Goal: Communication & Community: Answer question/provide support

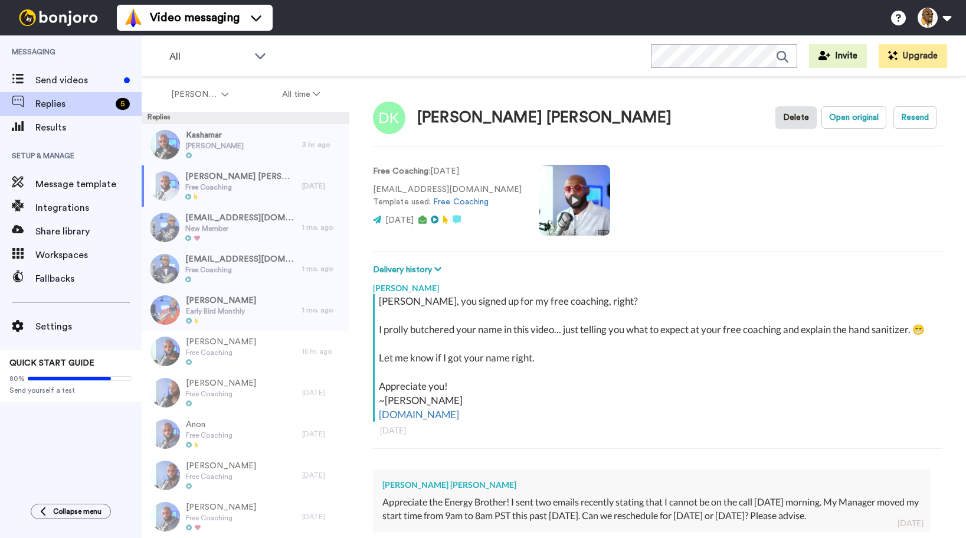
type textarea "x"
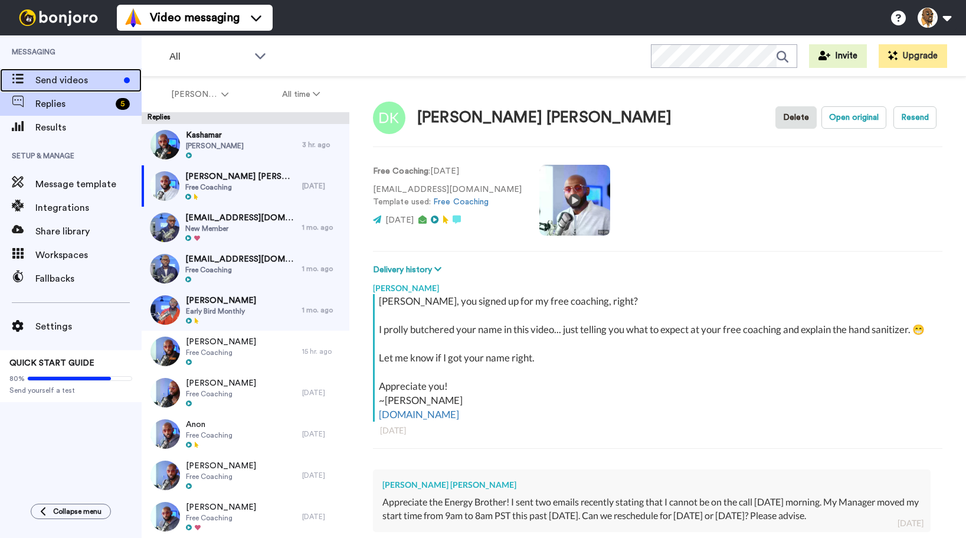
click at [80, 77] on span "Send videos" at bounding box center [77, 80] width 84 height 14
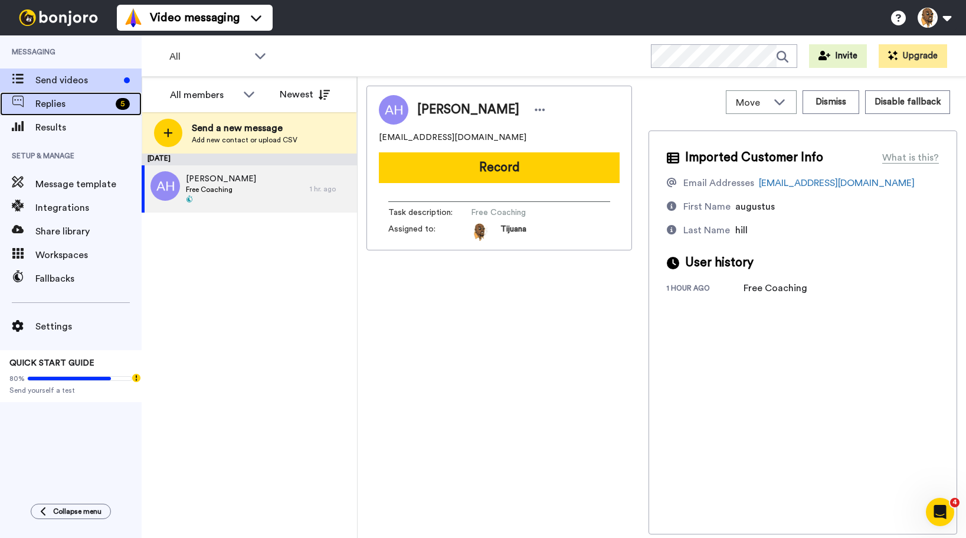
click at [87, 100] on span "Replies" at bounding box center [73, 104] width 76 height 14
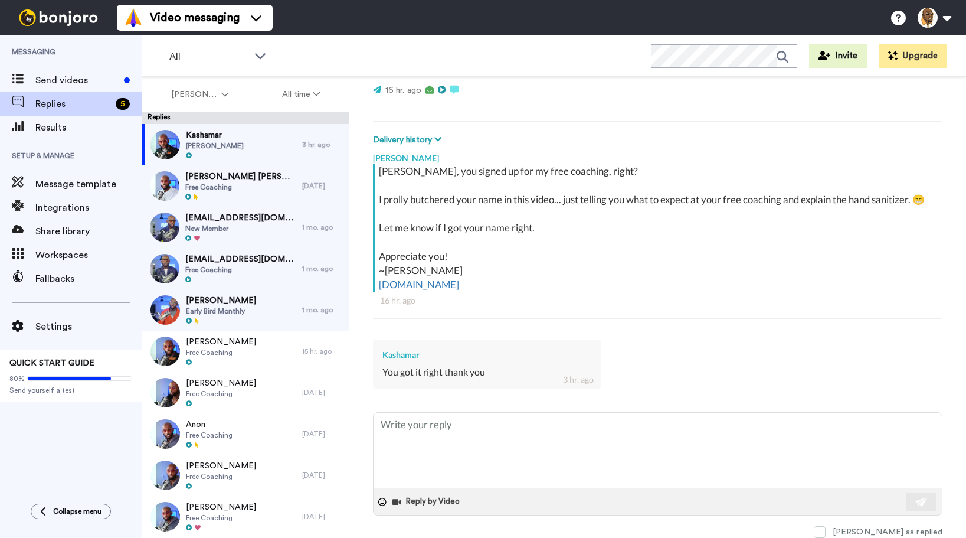
scroll to position [144, 0]
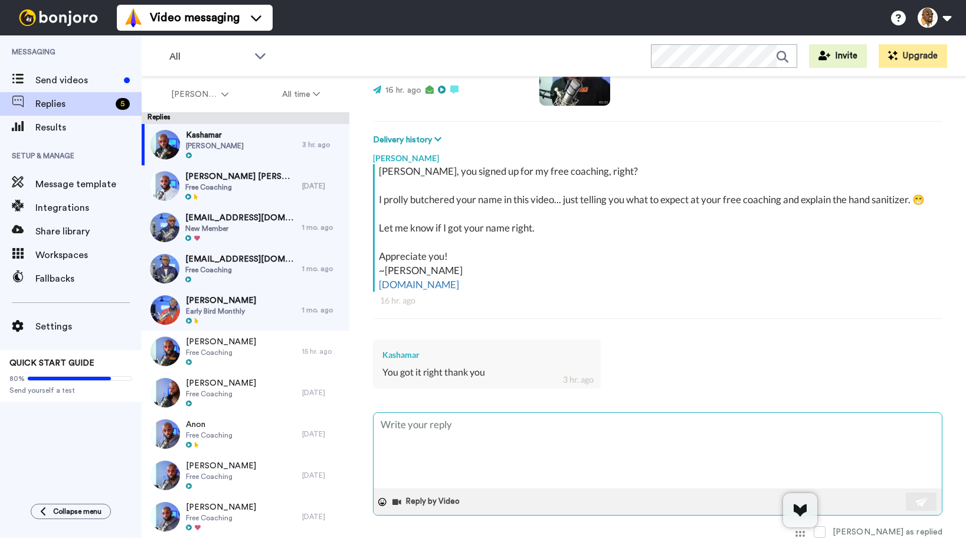
click at [450, 423] on textarea at bounding box center [658, 451] width 568 height 76
click at [442, 431] on textarea at bounding box center [658, 451] width 568 height 76
type textarea "x"
type textarea "T"
type textarea "x"
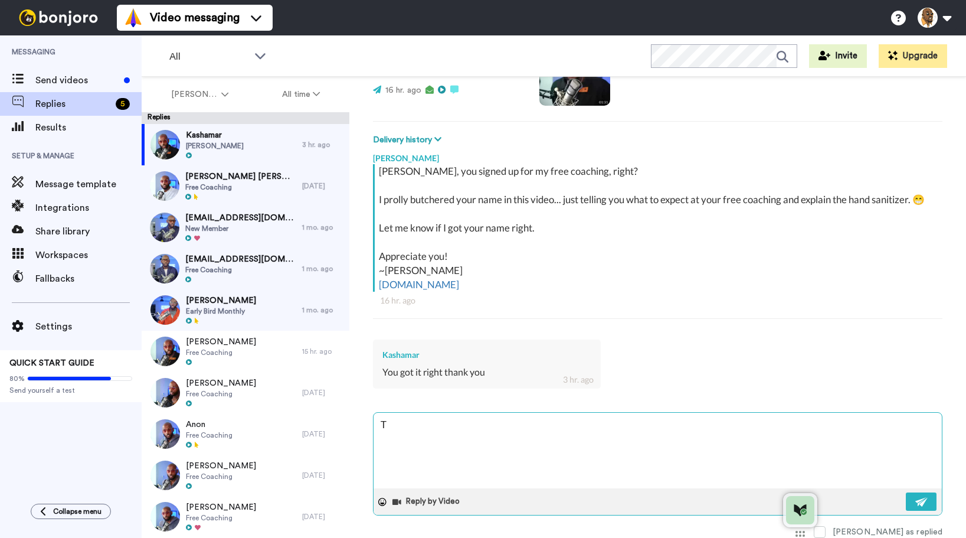
type textarea "Th"
type textarea "x"
type textarea "Tha"
type textarea "x"
type textarea "Than"
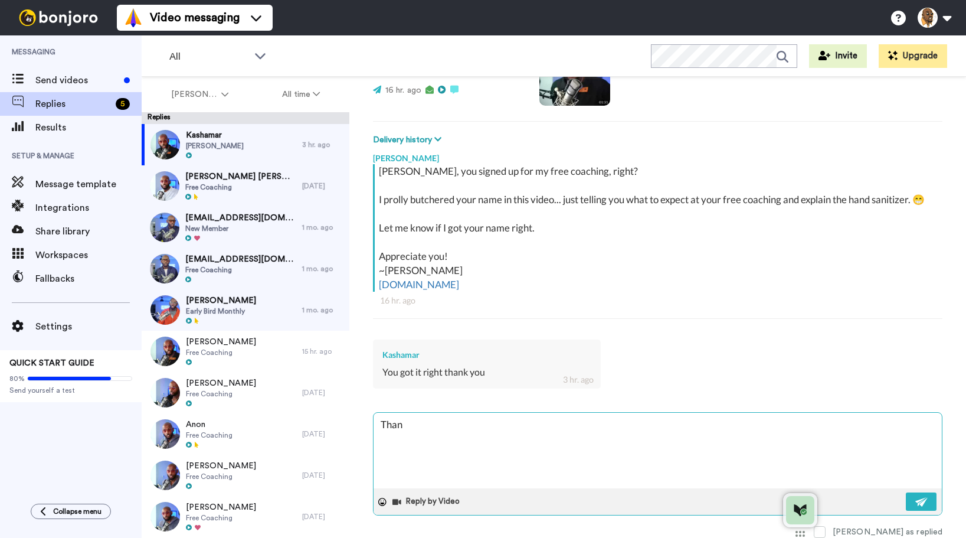
type textarea "x"
type textarea "Thank"
type textarea "x"
type textarea "Thank y"
type textarea "x"
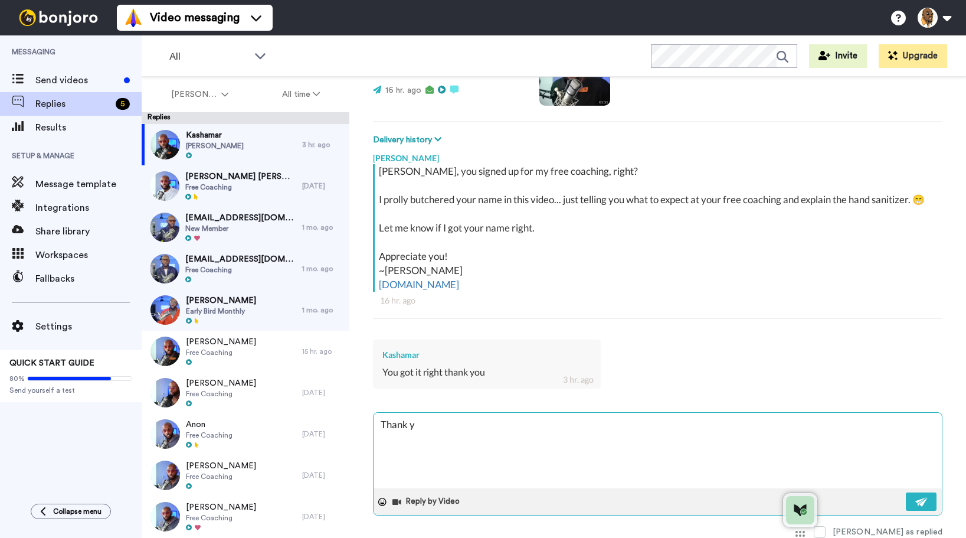
type textarea "Thank yo"
type textarea "x"
type textarea "Thank you"
type textarea "x"
type textarea "Thank yo"
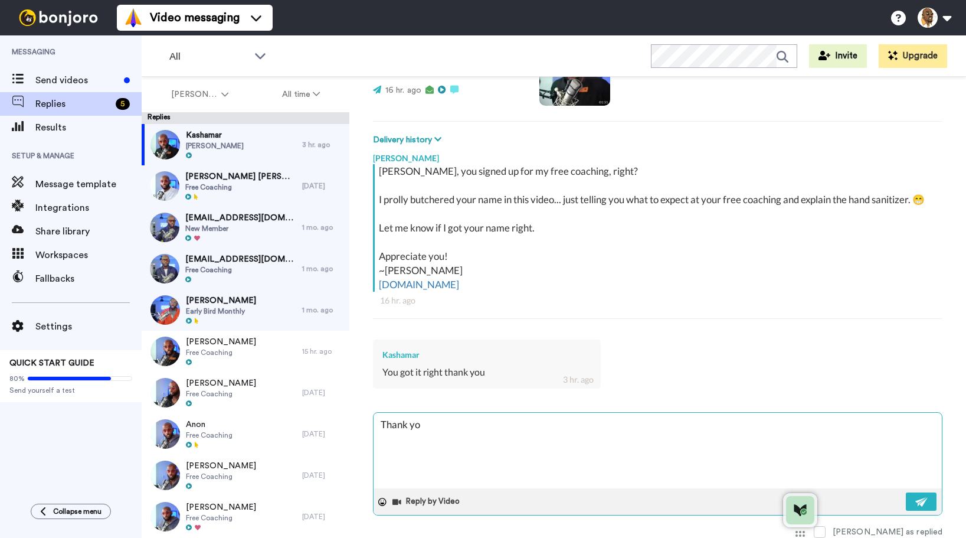
type textarea "x"
type textarea "Thank y"
type textarea "x"
type textarea "Thank"
type textarea "x"
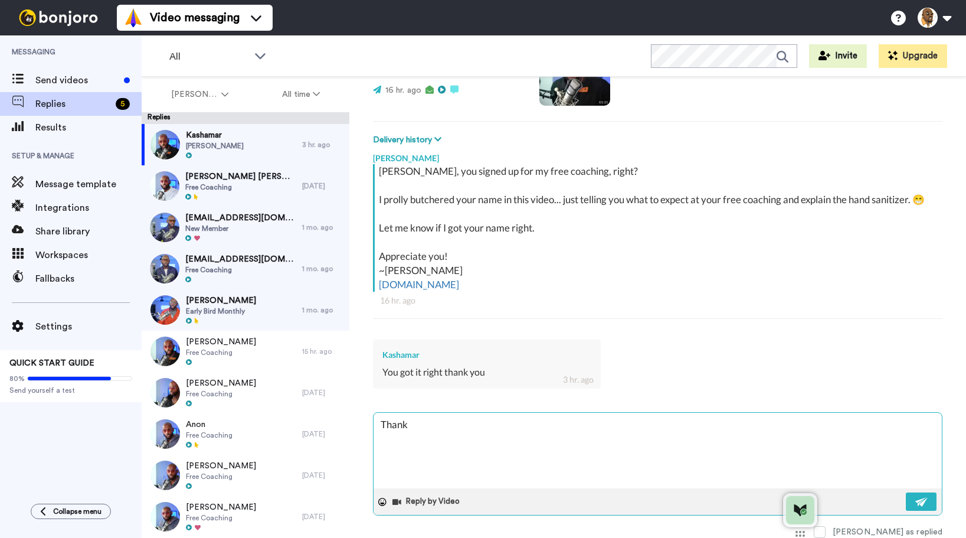
type textarea "Thank Y"
type textarea "x"
type textarea "Thank YO"
type textarea "x"
type textarea "Thank YOU~"
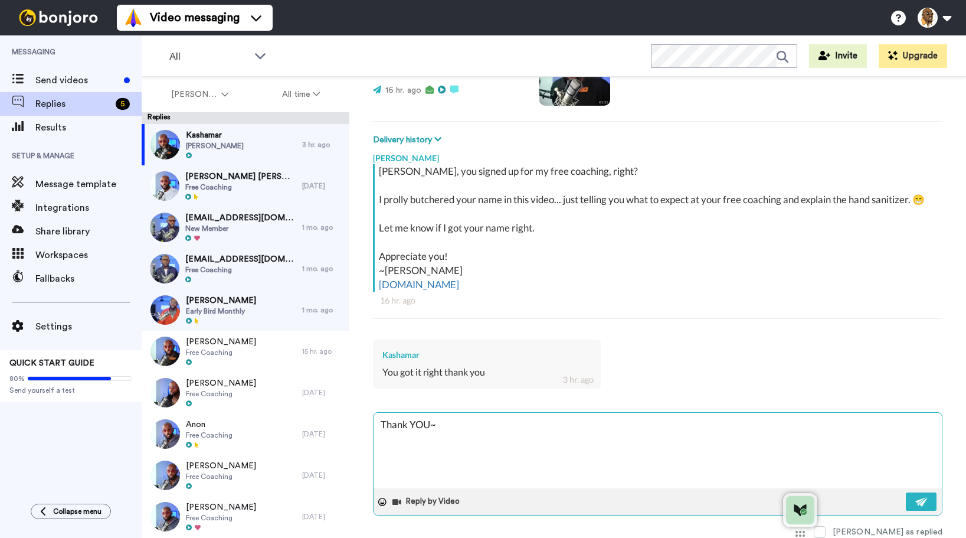
type textarea "x"
type textarea "Thank YOU~!"
type textarea "x"
type textarea "Thank YOU~"
type textarea "x"
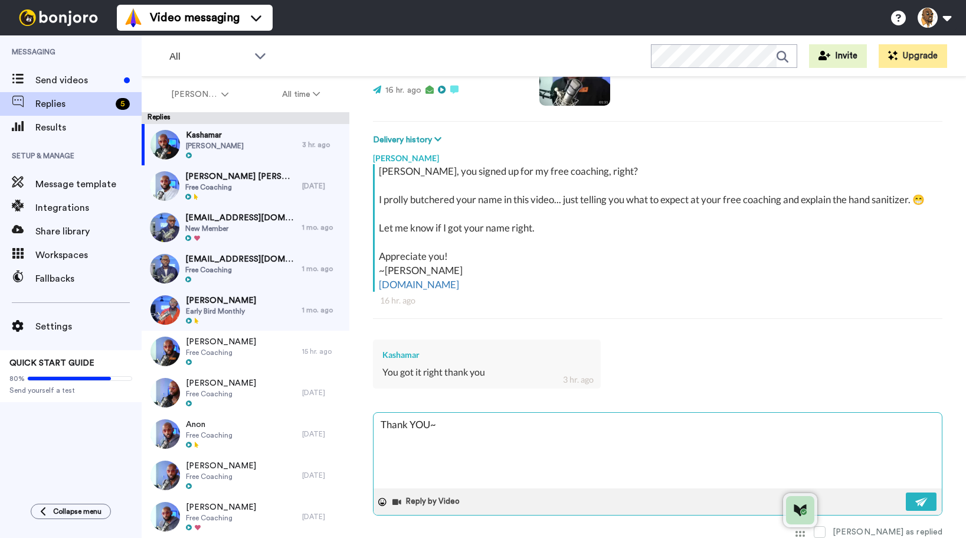
type textarea "Thank YOU"
type textarea "x"
type textarea "Thank YO"
type textarea "x"
type textarea "Thank Y"
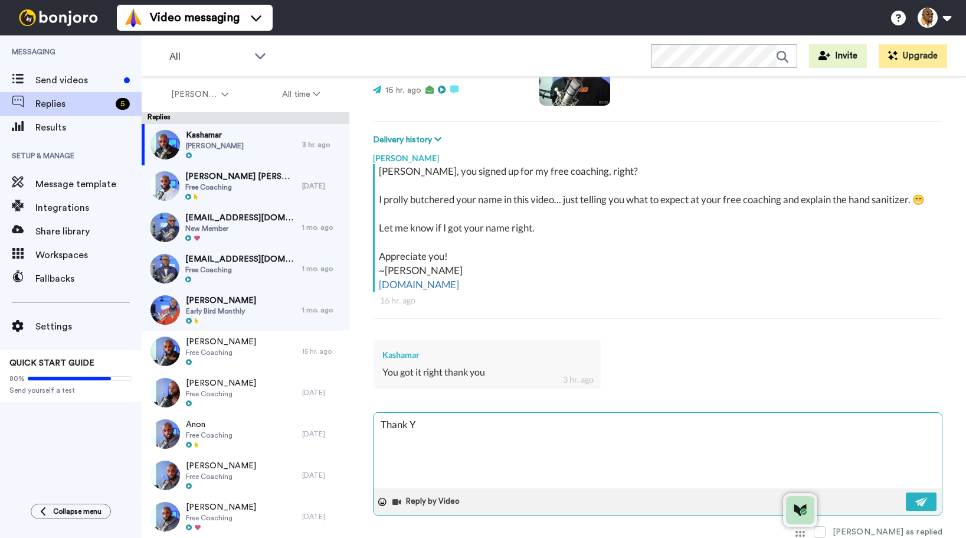
type textarea "x"
type textarea "Thank"
type textarea "x"
type textarea "Thank"
type textarea "x"
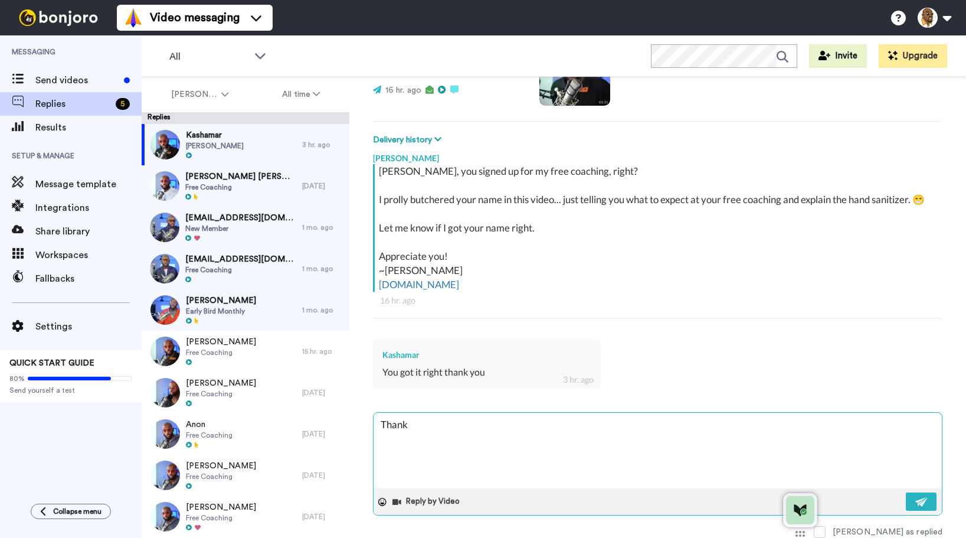
type textarea "Than"
type textarea "x"
type textarea "Tha"
type textarea "x"
type textarea "Th"
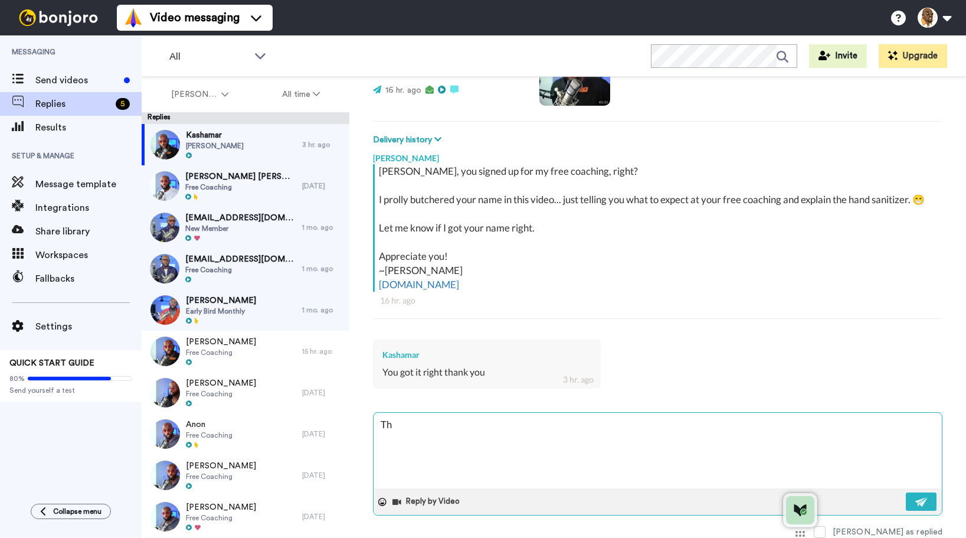
type textarea "x"
type textarea "T"
type textarea "x"
type textarea "T"
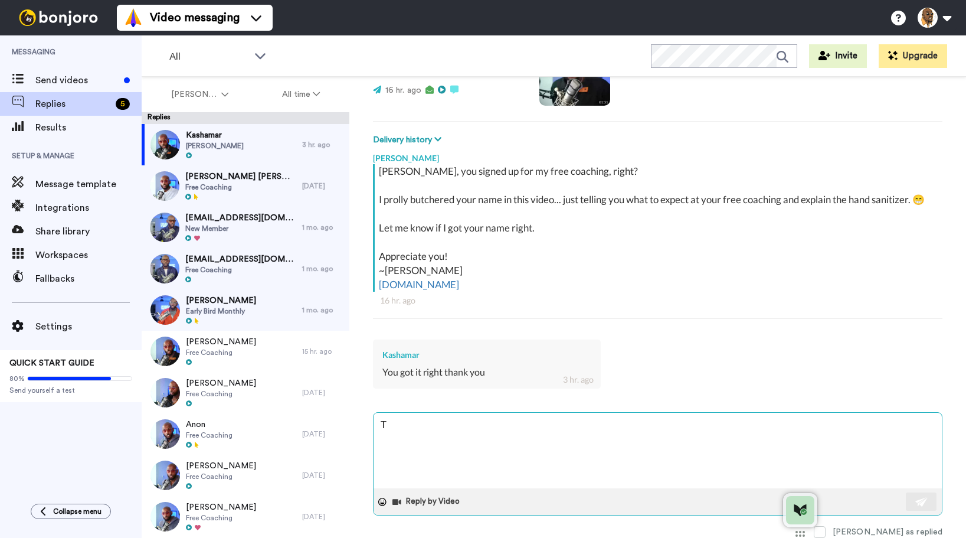
type textarea "x"
type textarea "Th"
type textarea "x"
type textarea "Tha"
type textarea "x"
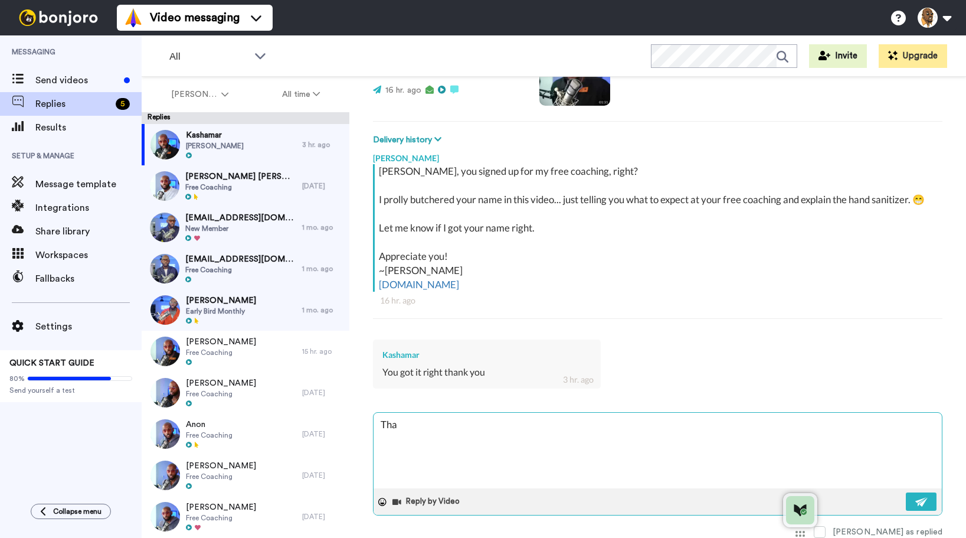
type textarea "That"
type textarea "x"
type textarea "That'"
type textarea "x"
type textarea "That's"
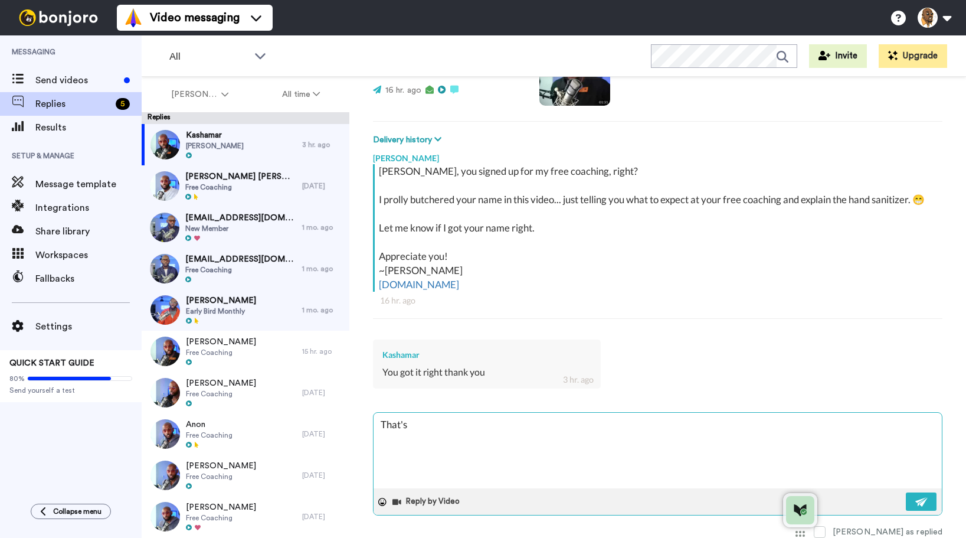
type textarea "x"
type textarea "That's"
type textarea "x"
type textarea "That's w"
type textarea "x"
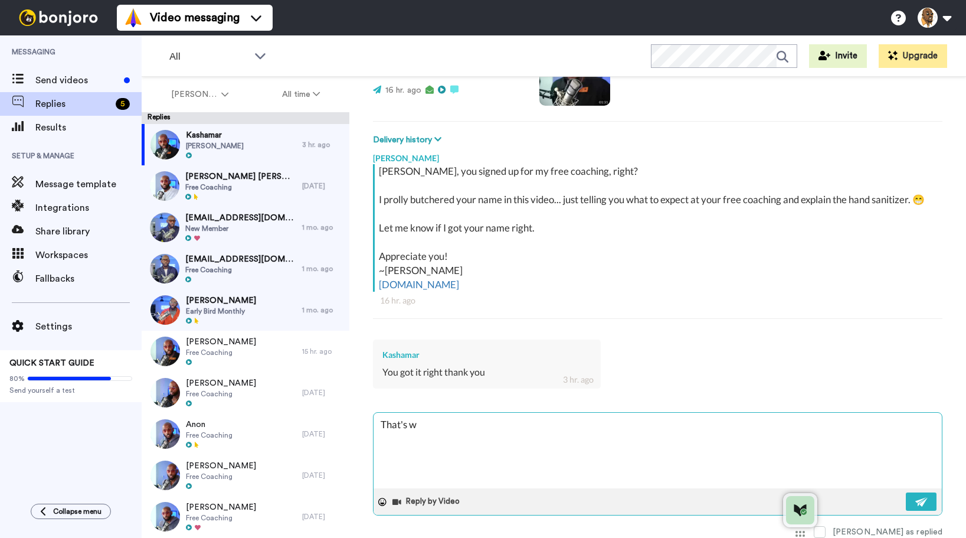
type textarea "That's wh"
type textarea "x"
type textarea "That's wha"
type textarea "x"
type textarea "That's what"
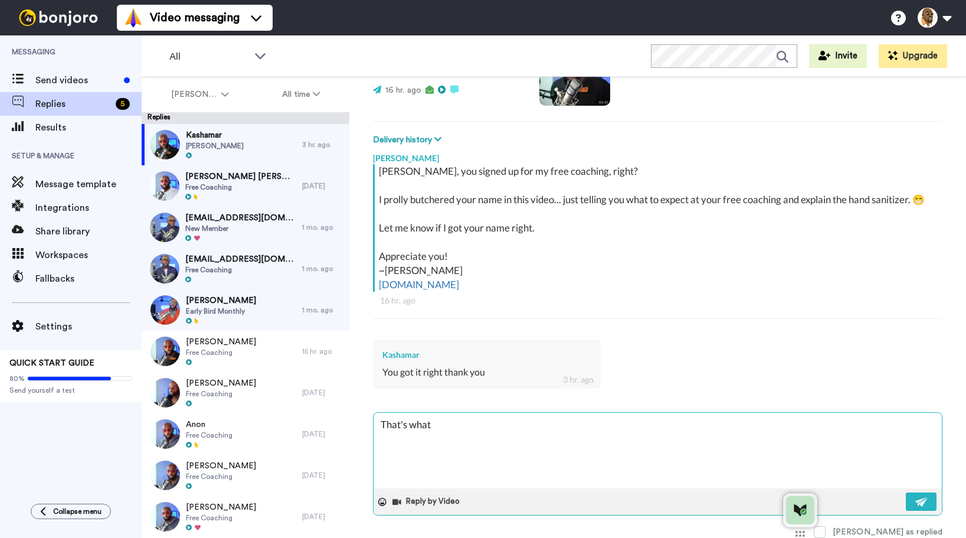
type textarea "x"
type textarea "That's what'"
type textarea "x"
type textarea "That's what's"
type textarea "x"
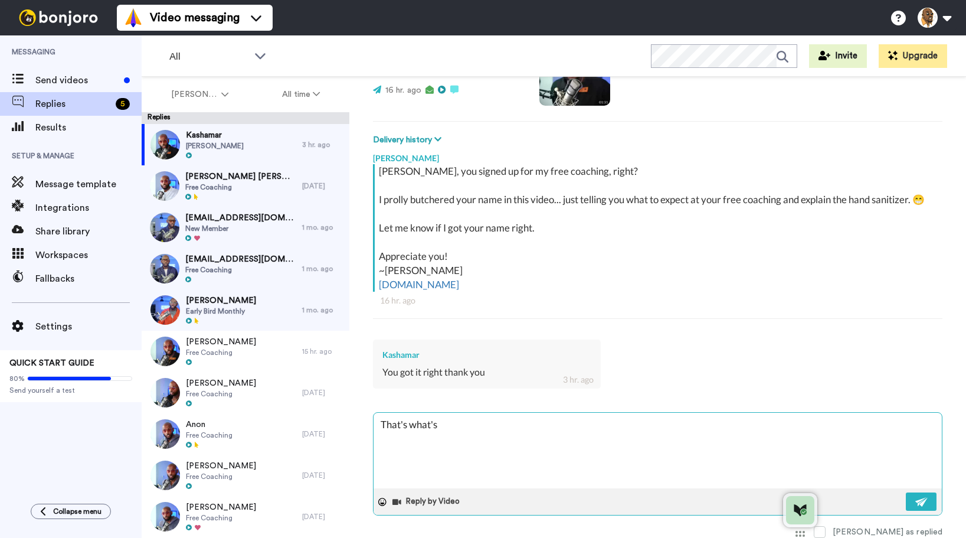
type textarea "That's what's"
type textarea "x"
type textarea "That's what's u"
type textarea "x"
type textarea "That's what's up"
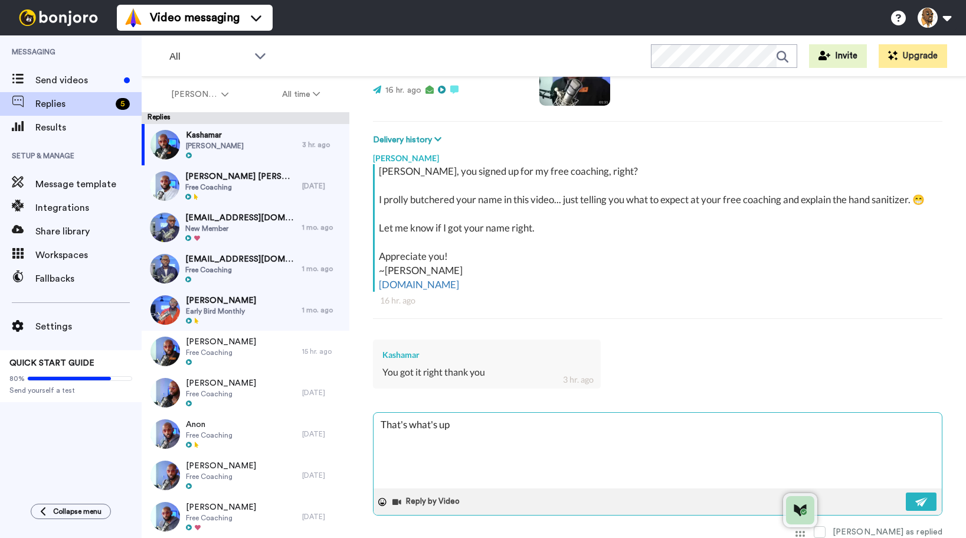
type textarea "x"
type textarea "That's what's up!"
type textarea "x"
type textarea "That's what's up! A"
type textarea "x"
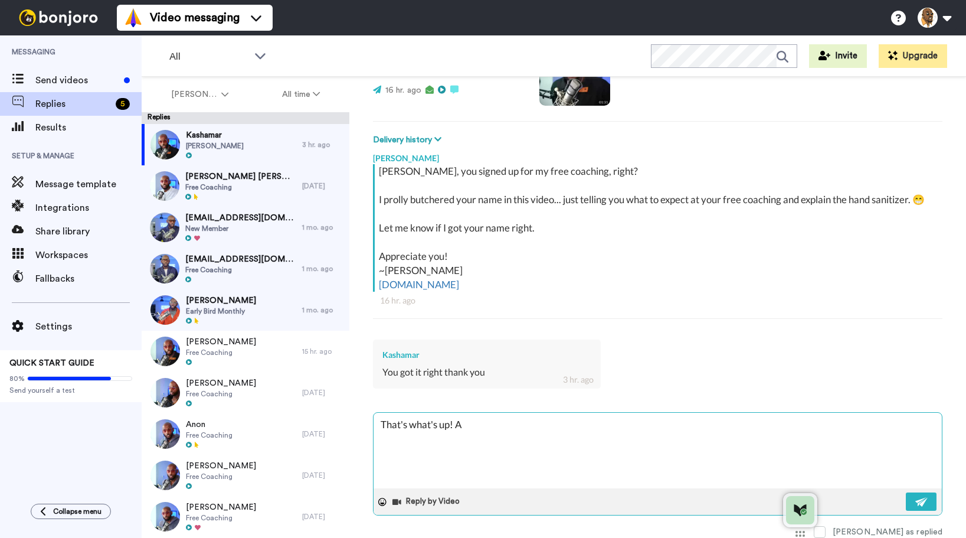
type textarea "That's what's up! AS"
type textarea "x"
type textarea "That's what's up!"
type textarea "x"
type textarea "That's what's up! S"
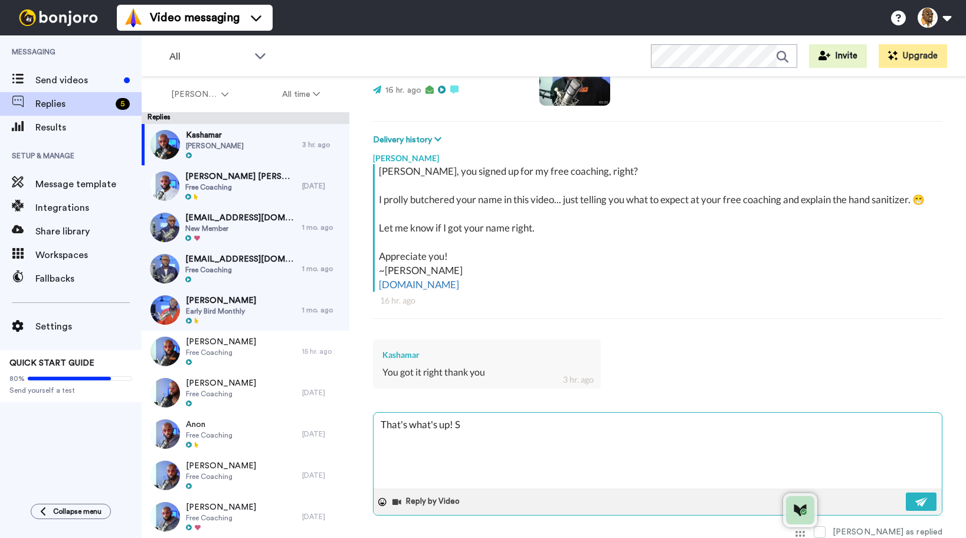
type textarea "x"
type textarea "That's what's up! Se"
type textarea "x"
type textarea "That's what's up! See"
type textarea "x"
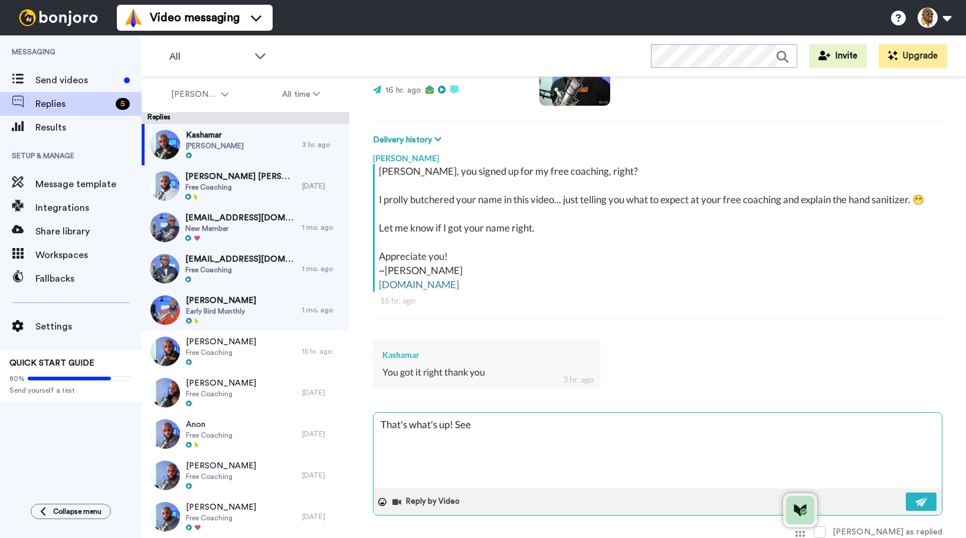
type textarea "That's what's up! See y"
type textarea "x"
type textarea "That's what's up! See yo"
type textarea "x"
type textarea "That's what's up! See you"
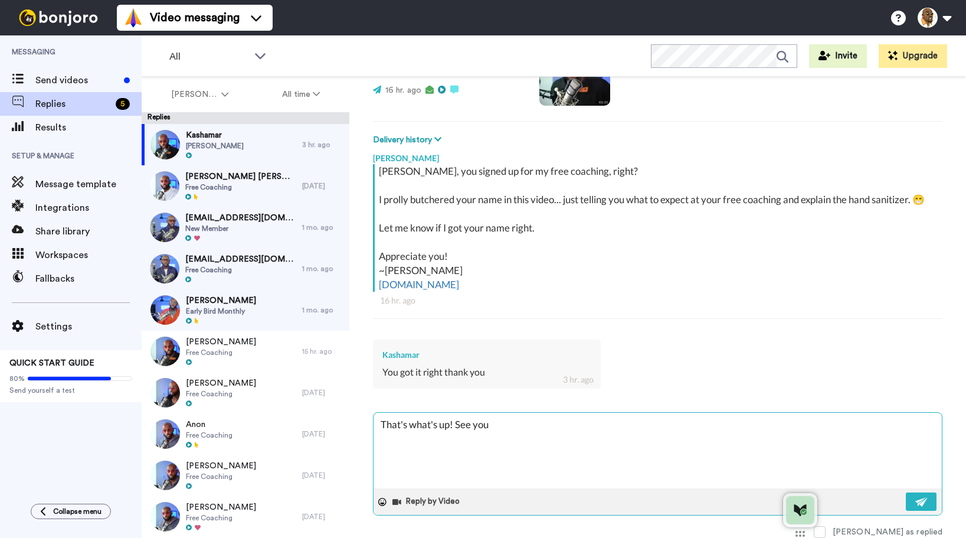
type textarea "x"
type textarea "That's what's up! See you"
type textarea "x"
type textarea "That's what's up! See you i"
type textarea "x"
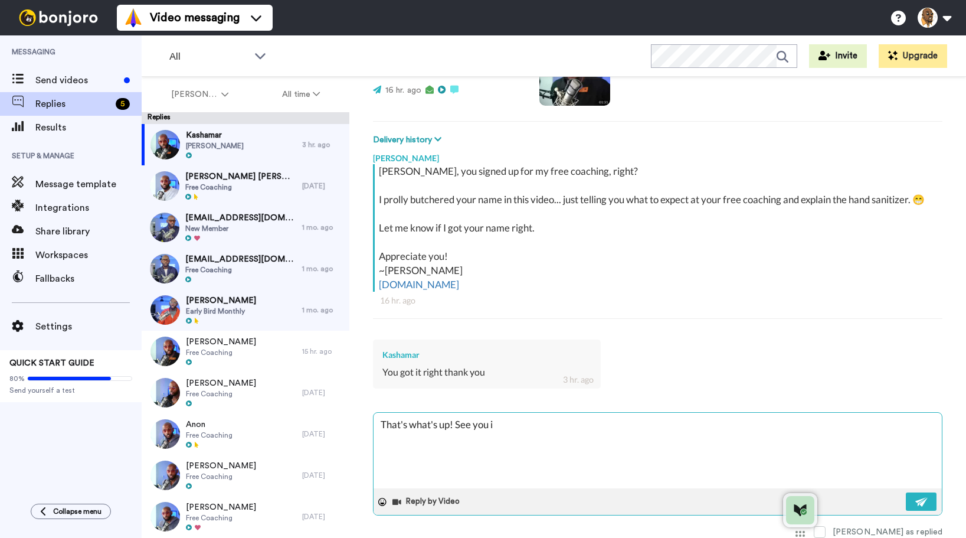
type textarea "That's what's up! See you in"
type textarea "x"
type textarea "That's what's up! See you in a"
type textarea "x"
type textarea "That's what's up! See you in a b"
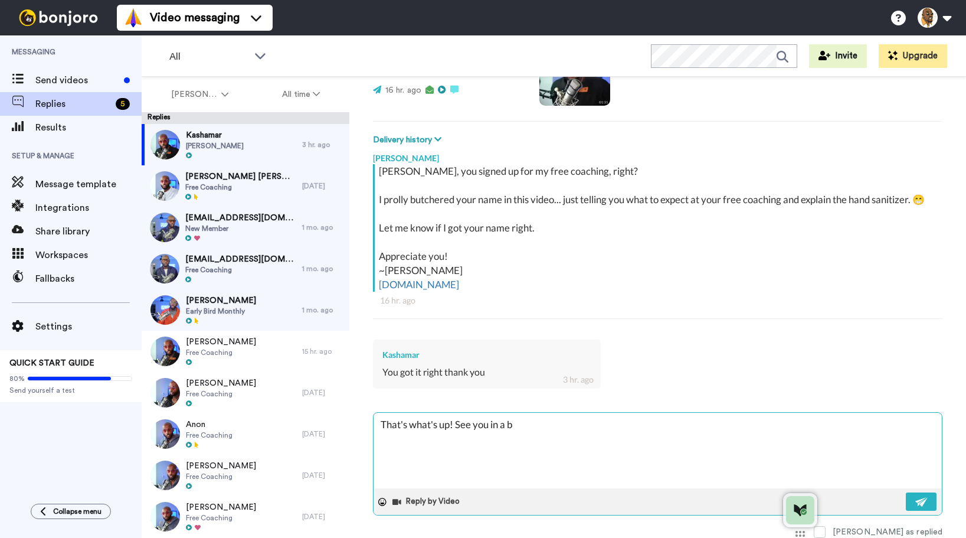
type textarea "x"
type textarea "That's what's up! See you in a bi"
type textarea "x"
type textarea "That's what's up! See you in a bit"
type textarea "x"
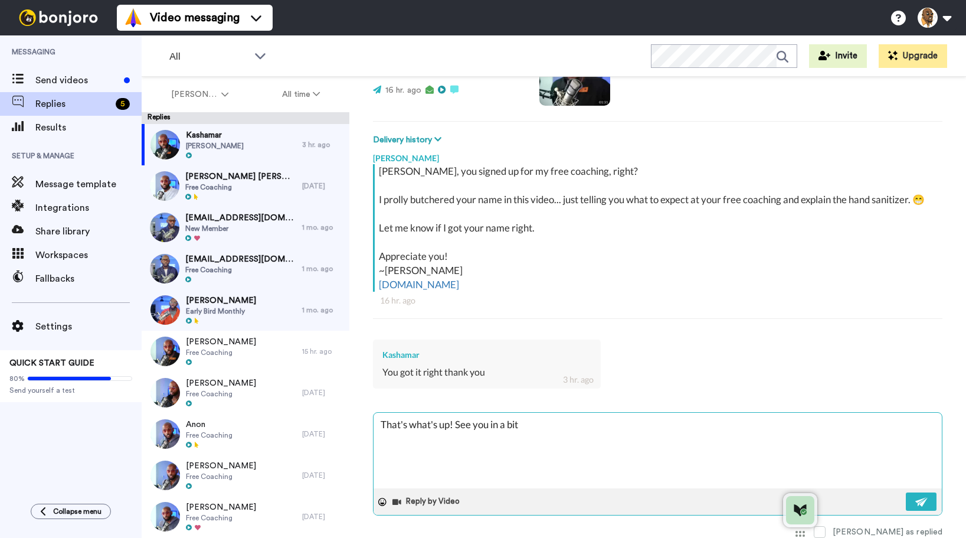
type textarea "That's what's up! See you in a bitr"
type textarea "x"
type textarea "That's what's up! See you in a bit"
type textarea "x"
type textarea "That's what's up! See you in a bit!"
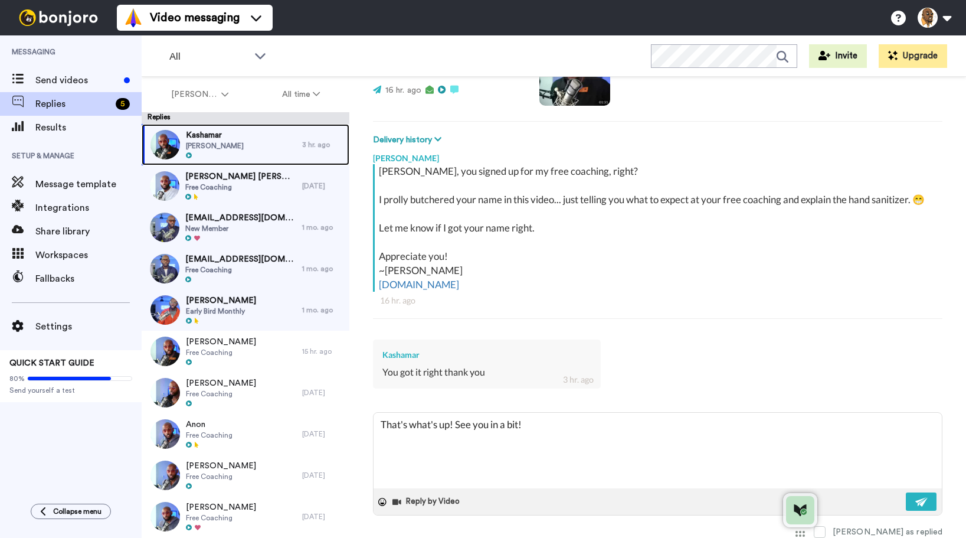
click at [259, 137] on div "Kashamar Davis" at bounding box center [222, 144] width 161 height 41
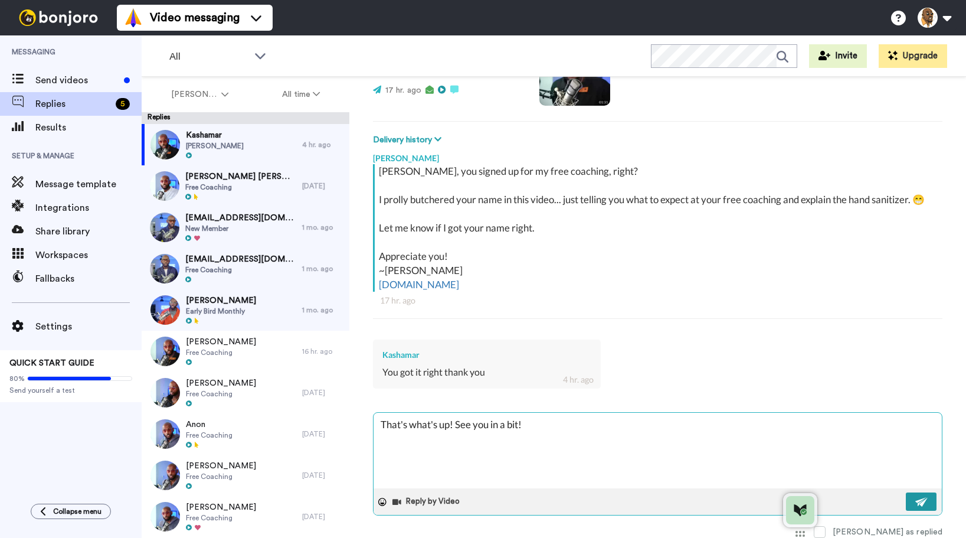
click at [906, 505] on button at bounding box center [921, 501] width 31 height 18
type textarea "x"
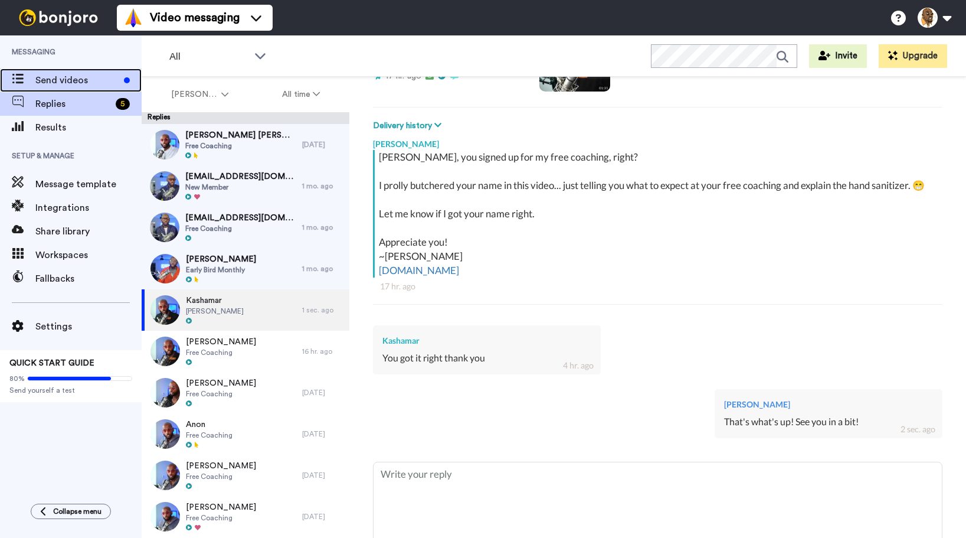
click at [63, 76] on span "Send videos" at bounding box center [77, 80] width 84 height 14
type textarea "x"
